Goal: Find specific page/section: Find specific page/section

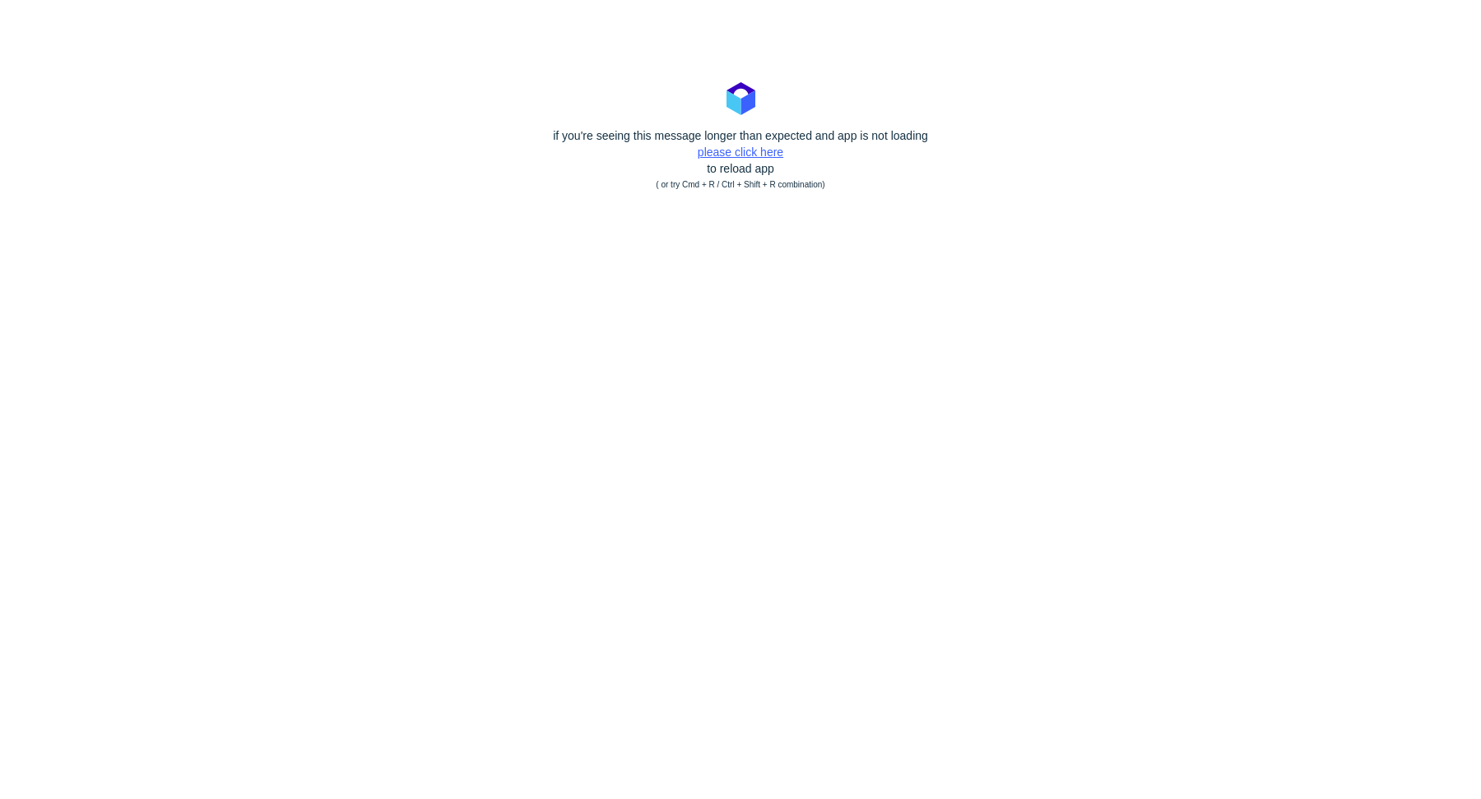
click at [743, 154] on link "please click here" at bounding box center [740, 152] width 86 height 13
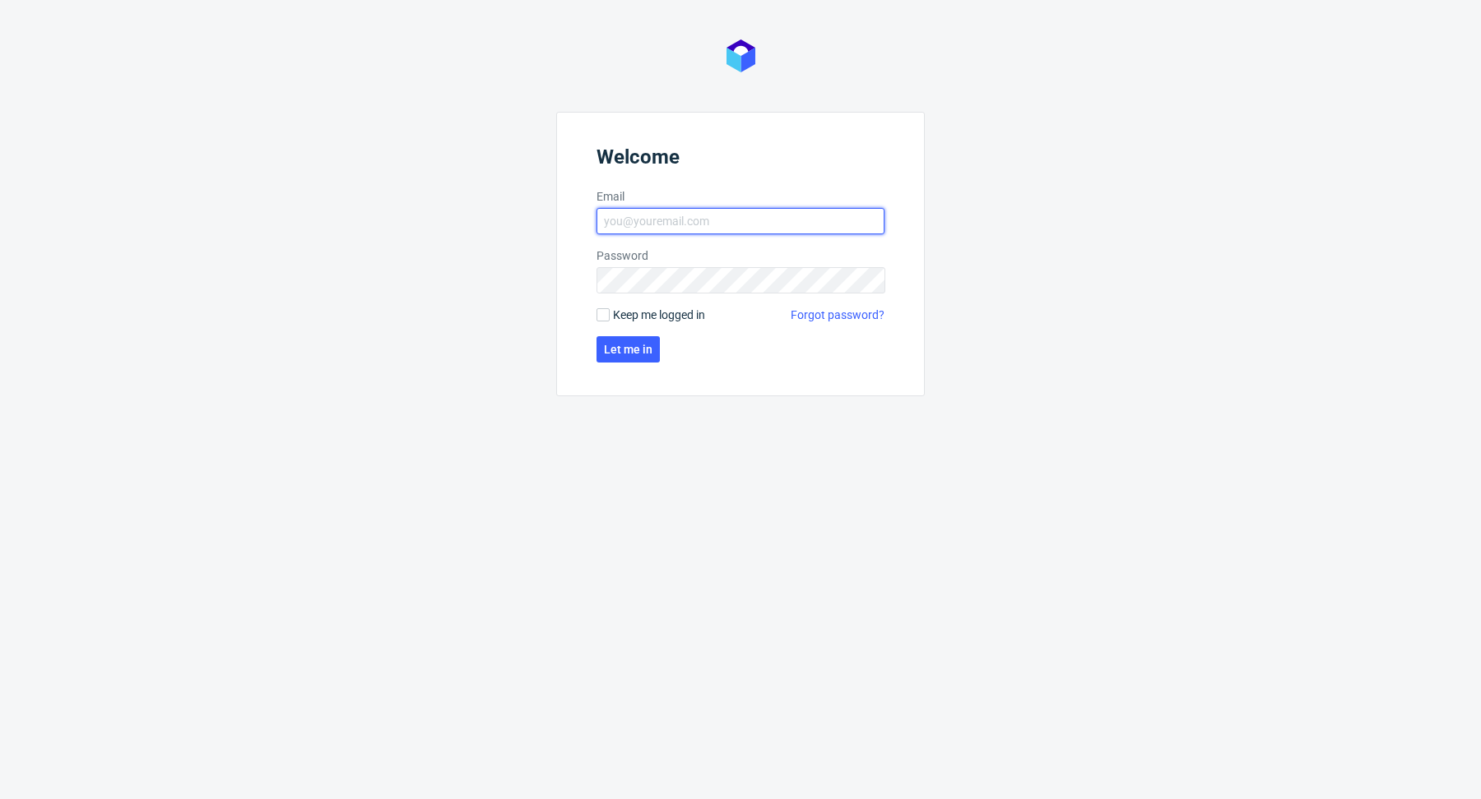
click at [809, 208] on input "Email" at bounding box center [740, 221] width 288 height 26
type input "[EMAIL_ADDRESS][DOMAIN_NAME]"
click button "Let me in" at bounding box center [627, 349] width 63 height 26
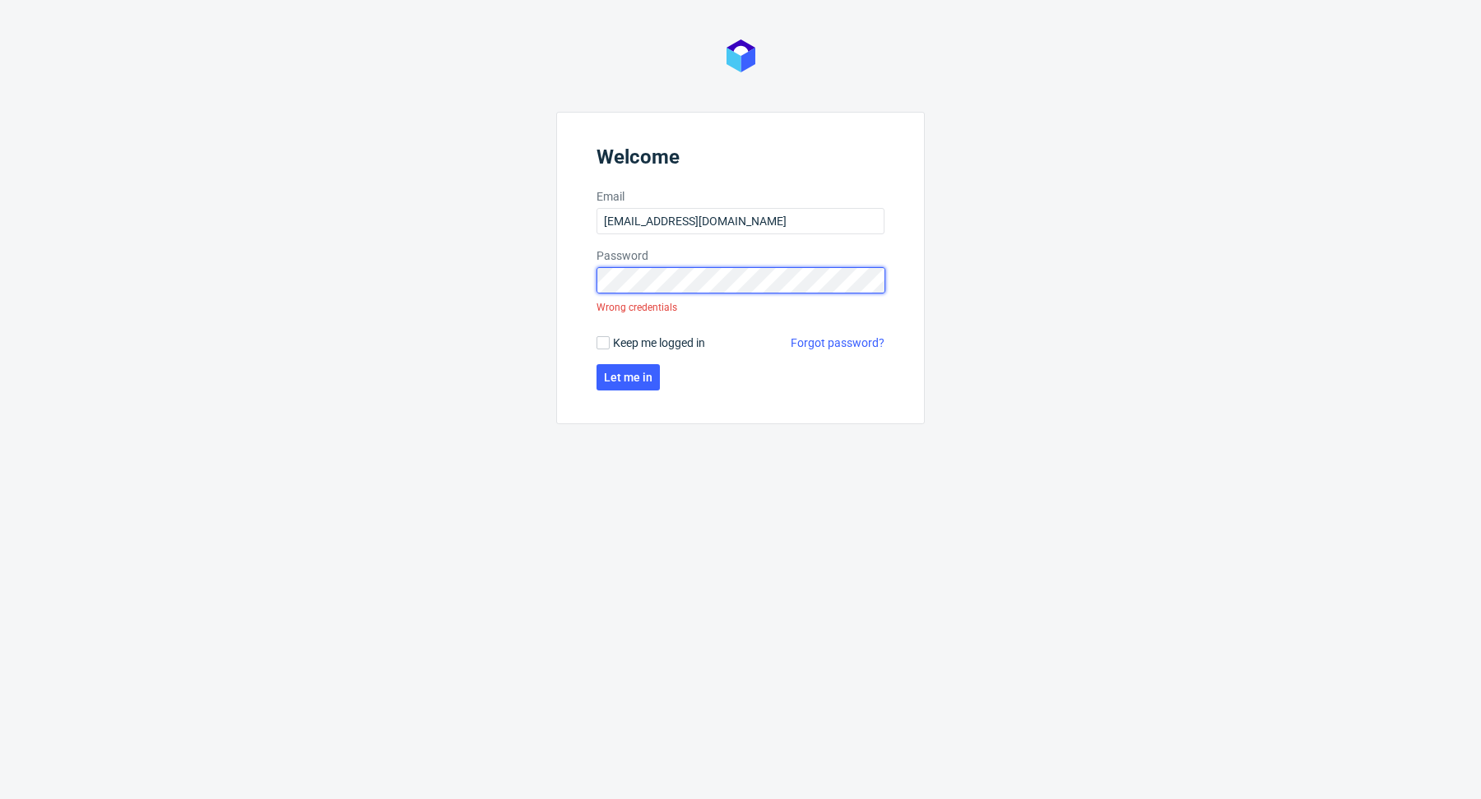
click button "Let me in" at bounding box center [627, 377] width 63 height 26
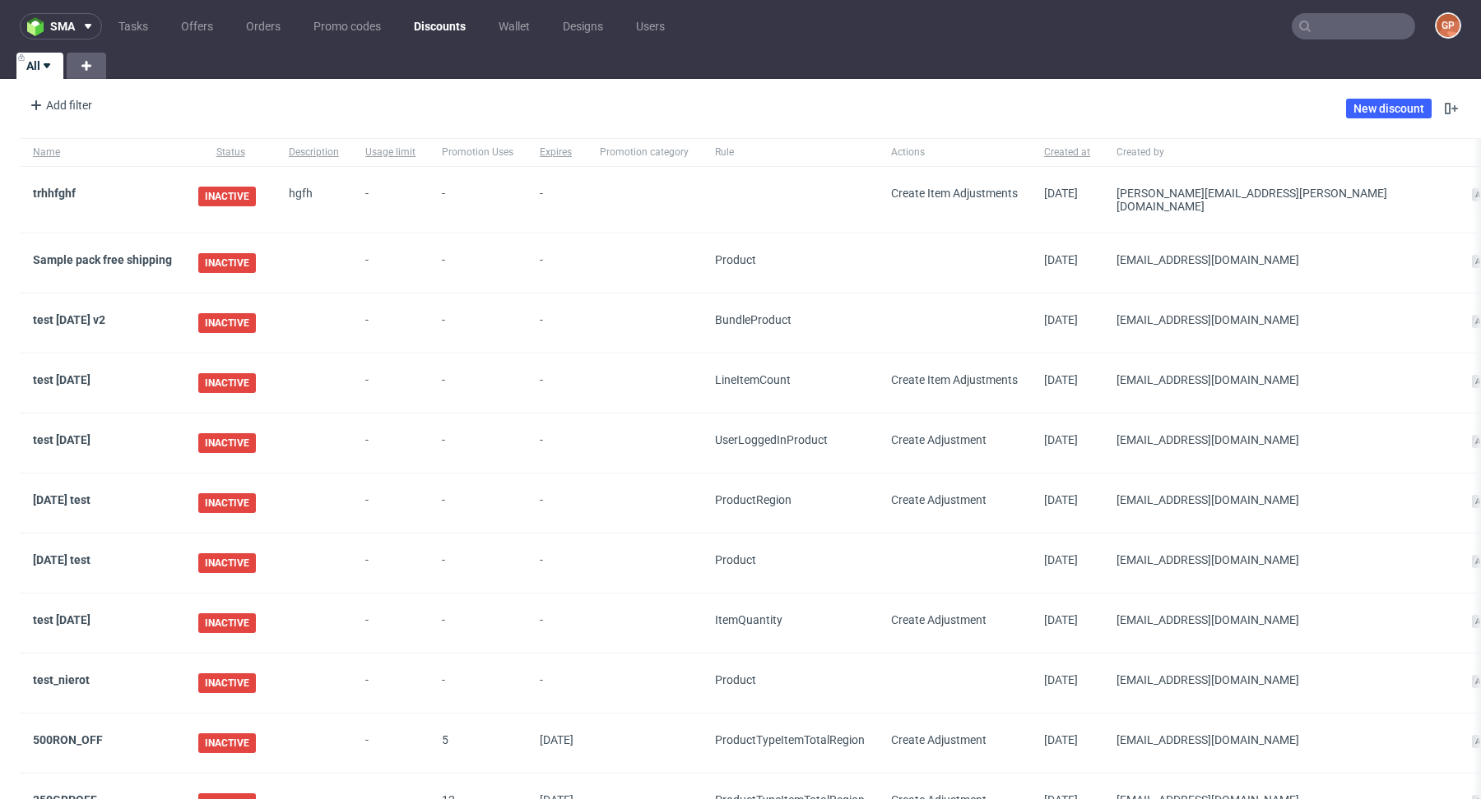
click at [1338, 41] on nav "sma Tasks Offers Orders Promo codes Discounts Wallet Designs Users GP" at bounding box center [740, 26] width 1481 height 53
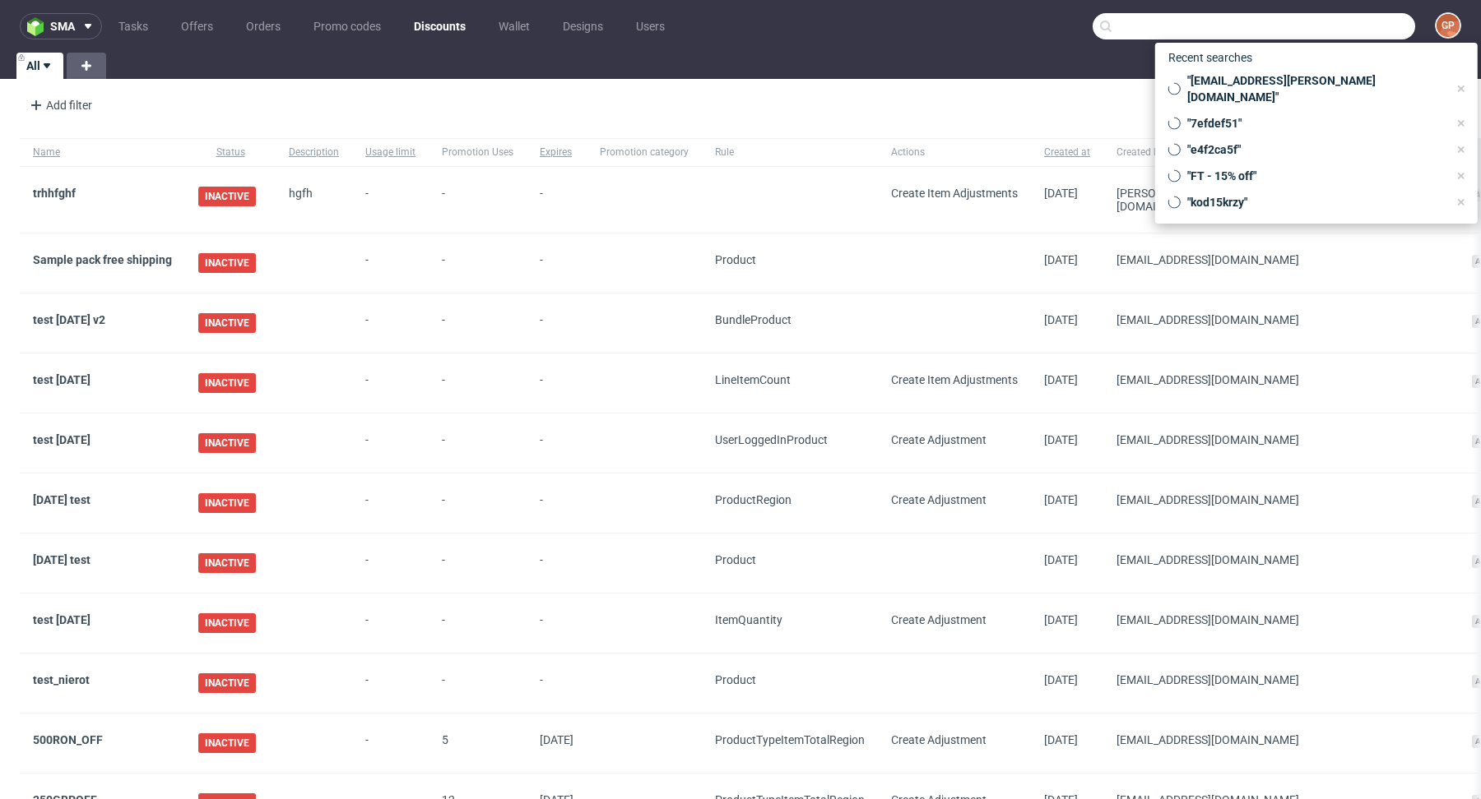
click at [1341, 34] on input "text" at bounding box center [1253, 26] width 322 height 26
paste input "MARKETFIT"
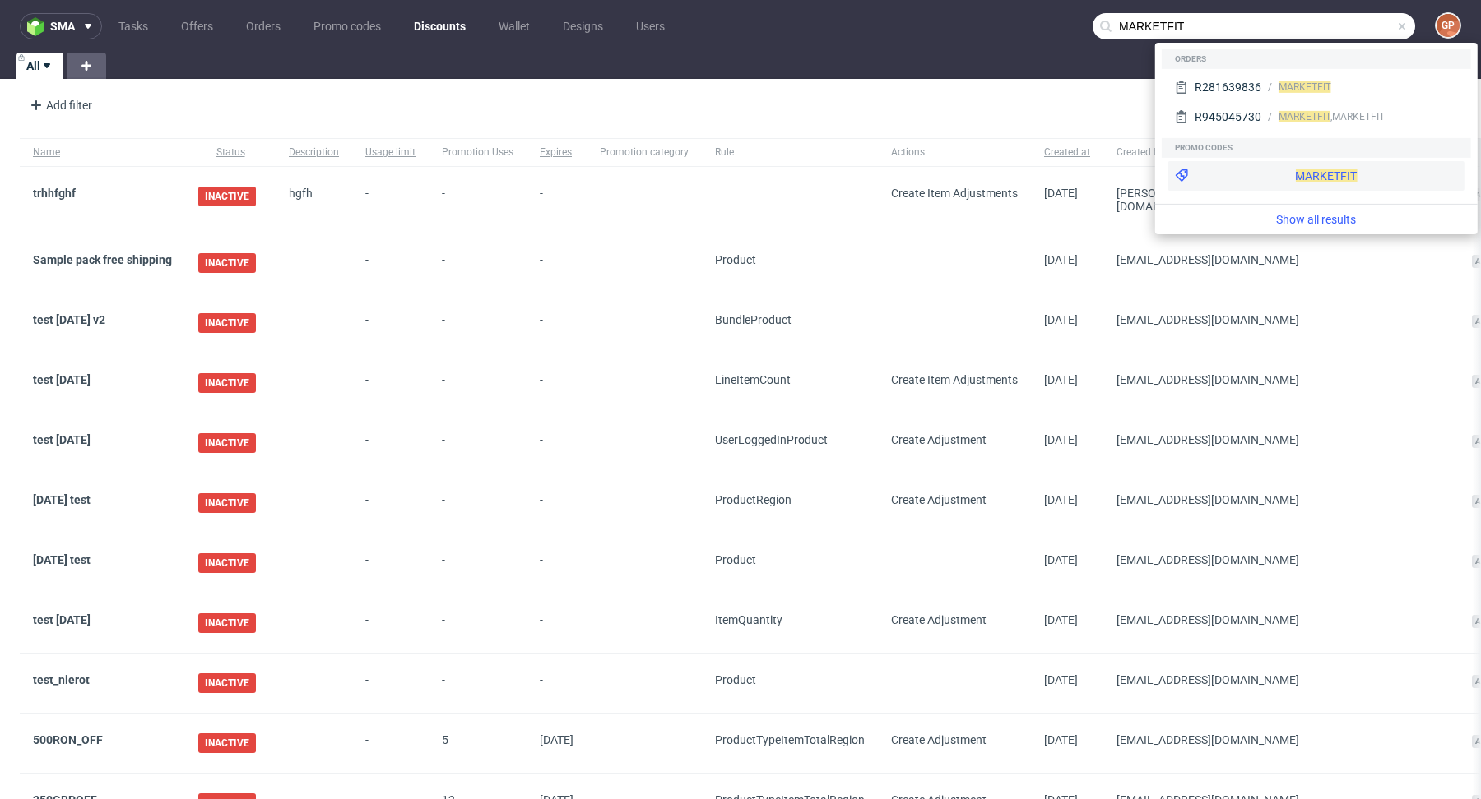
type input "MARKETFIT"
click at [1235, 165] on div "MARKETFIT" at bounding box center [1316, 176] width 296 height 30
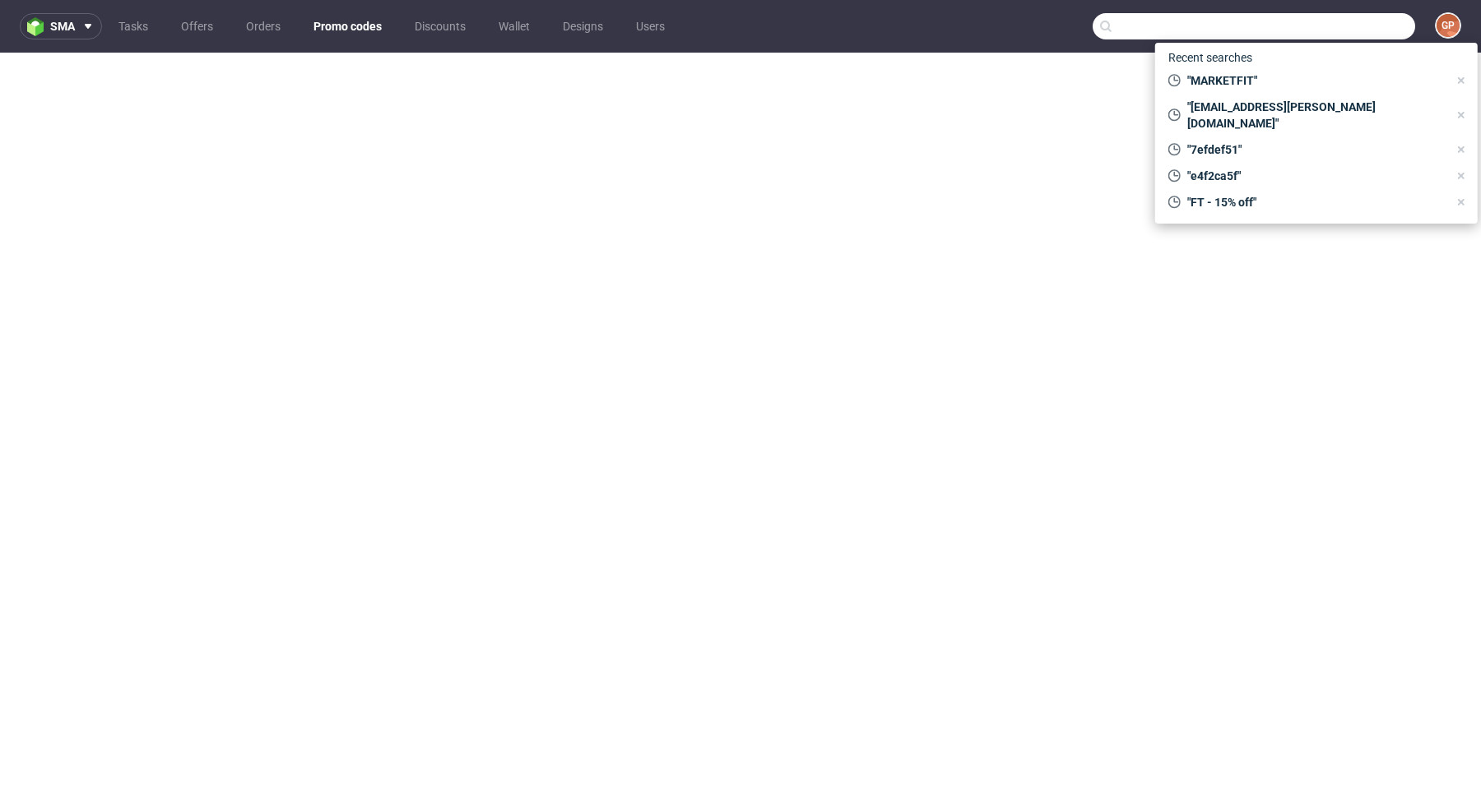
click at [1320, 21] on input "text" at bounding box center [1253, 26] width 322 height 26
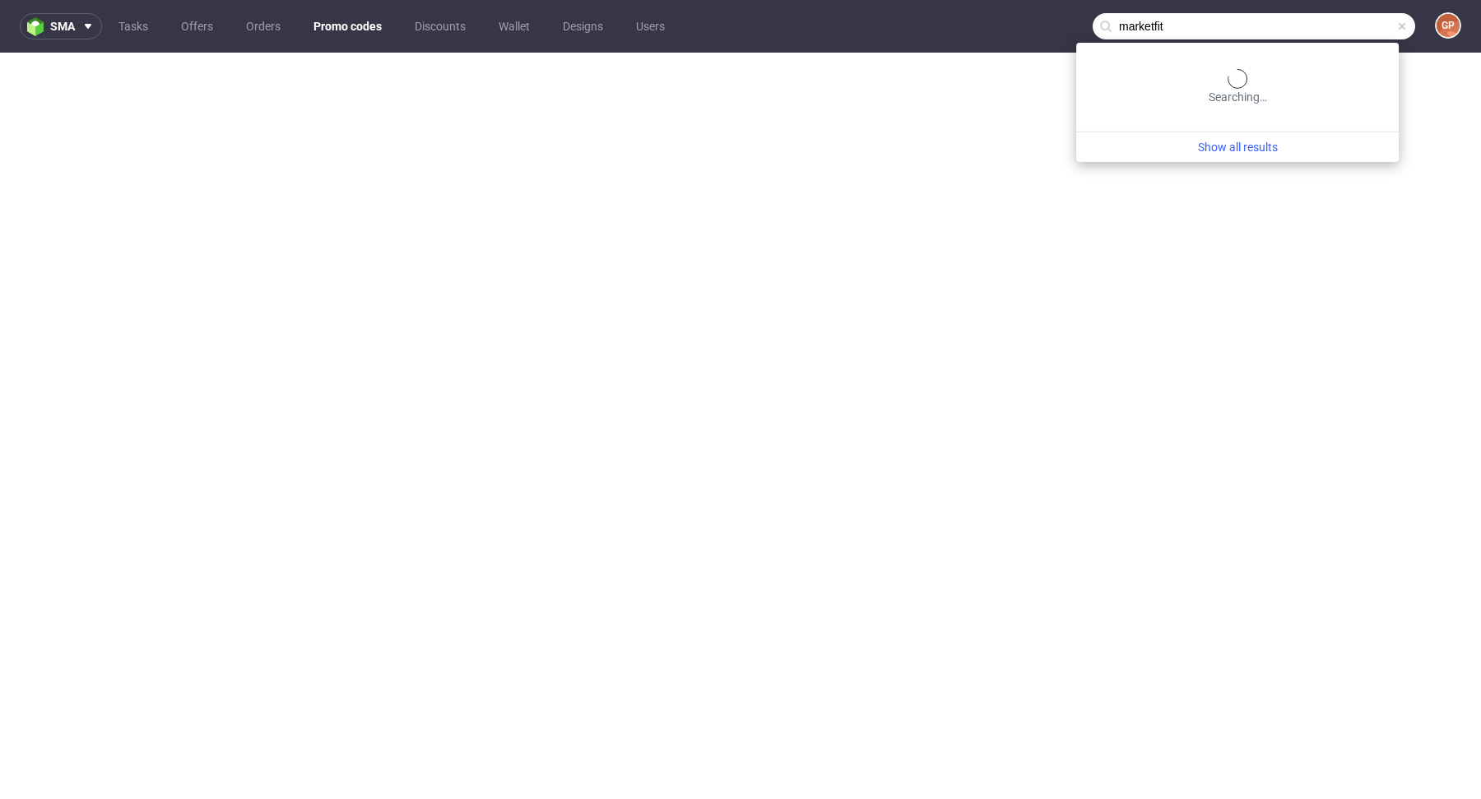
type input "marketfit"
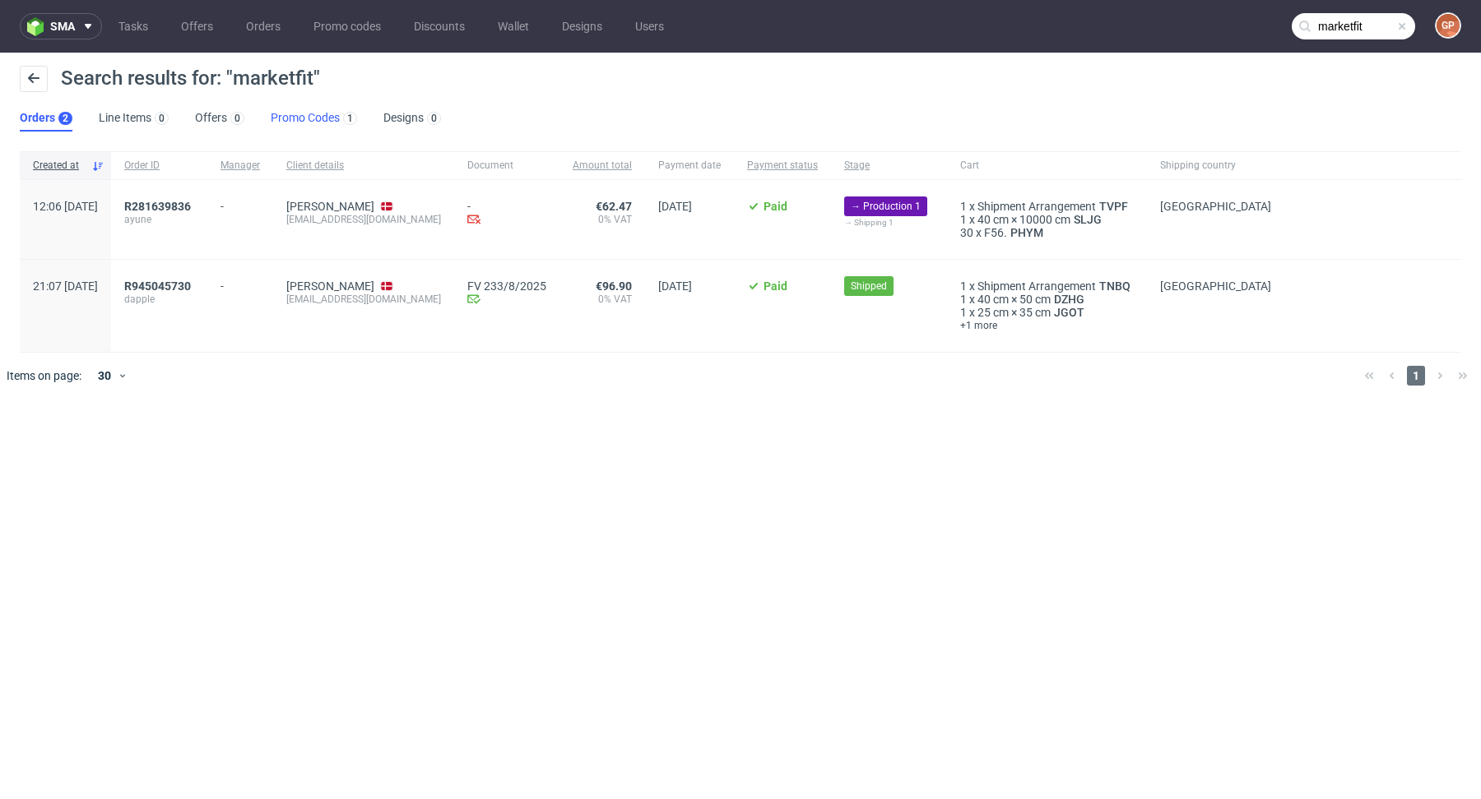
click at [296, 116] on link "Promo Codes 1" at bounding box center [314, 118] width 86 height 26
